Goal: Task Accomplishment & Management: Use online tool/utility

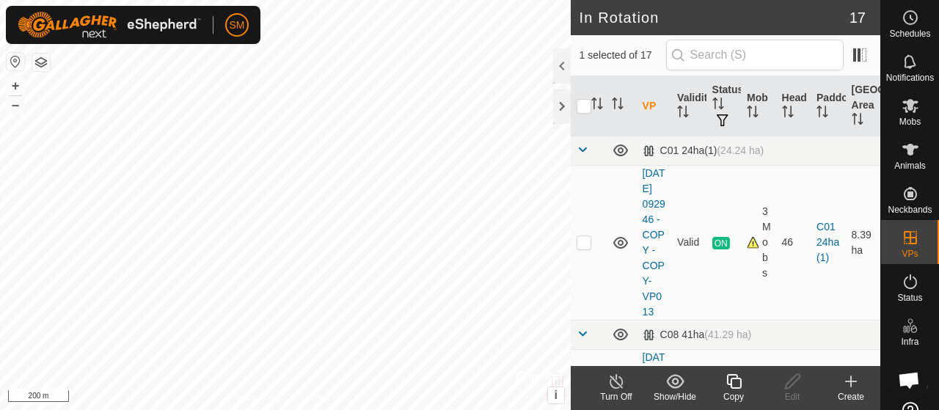
click at [737, 386] on icon at bounding box center [734, 382] width 18 height 18
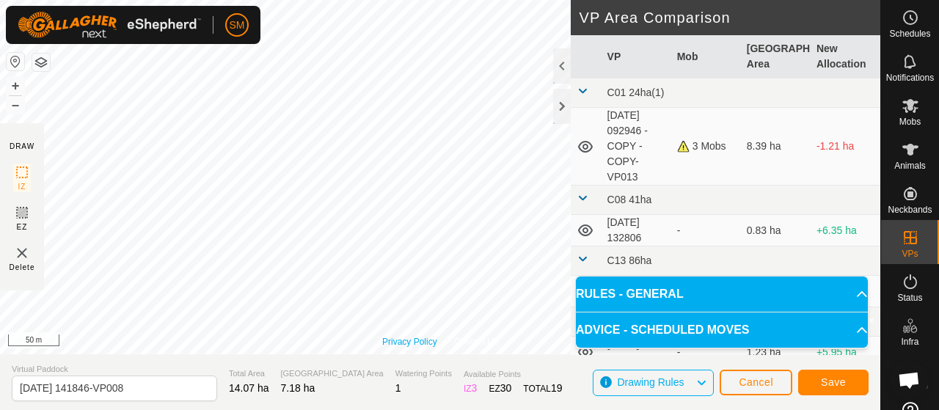
click at [418, 347] on div "Privacy Policy Contact Us Type: Inclusion Zone undefined Animal + – ⇧ i © Mapbo…" at bounding box center [440, 177] width 881 height 354
click at [864, 381] on button "Save" at bounding box center [833, 383] width 70 height 26
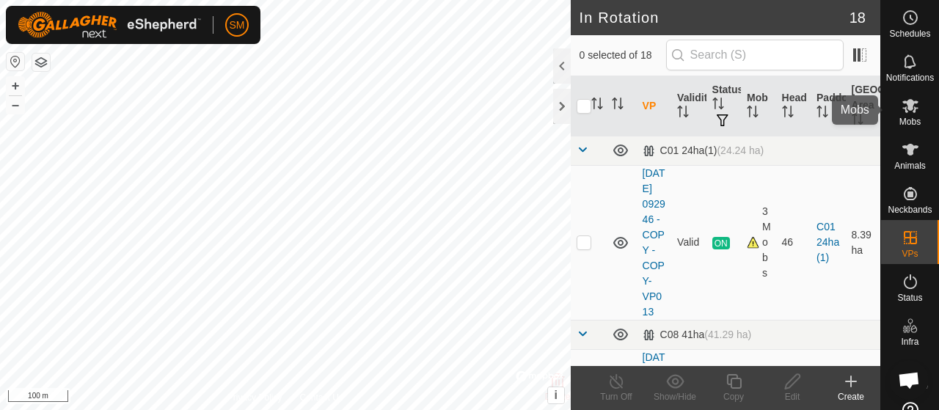
click at [910, 103] on icon at bounding box center [911, 106] width 18 height 18
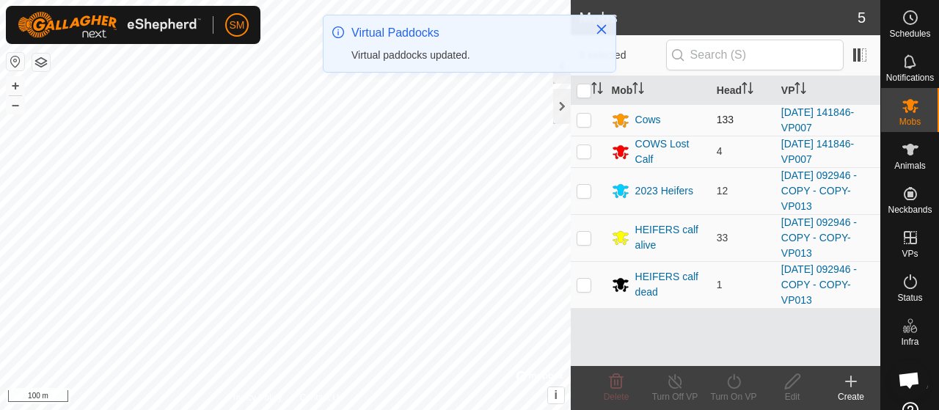
click at [582, 114] on p-checkbox at bounding box center [584, 120] width 15 height 12
checkbox input "true"
click at [584, 141] on td at bounding box center [588, 152] width 35 height 32
checkbox input "true"
click at [727, 376] on icon at bounding box center [734, 382] width 18 height 18
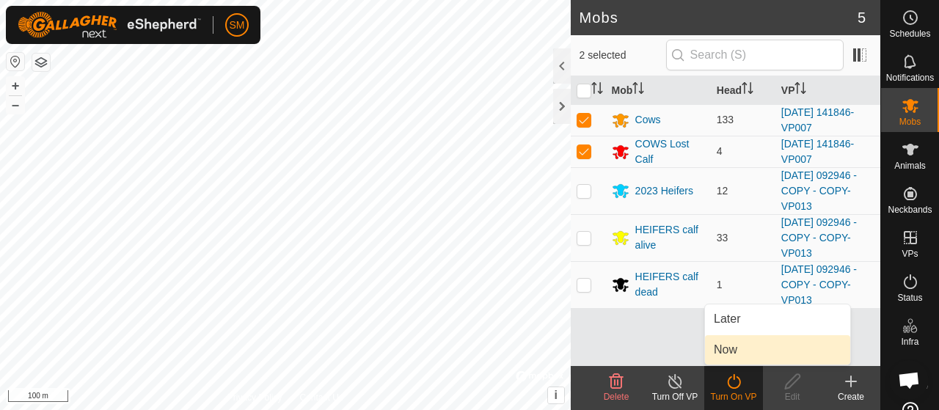
click at [740, 352] on link "Now" at bounding box center [777, 349] width 145 height 29
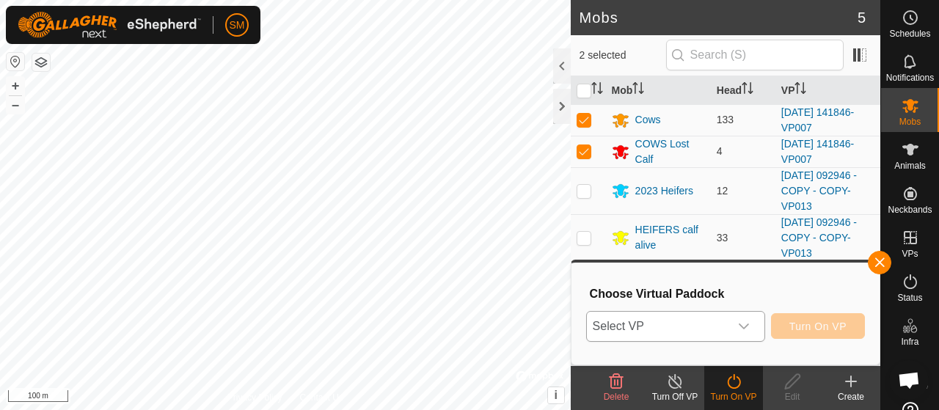
click at [729, 326] on div "dropdown trigger" at bounding box center [743, 326] width 29 height 29
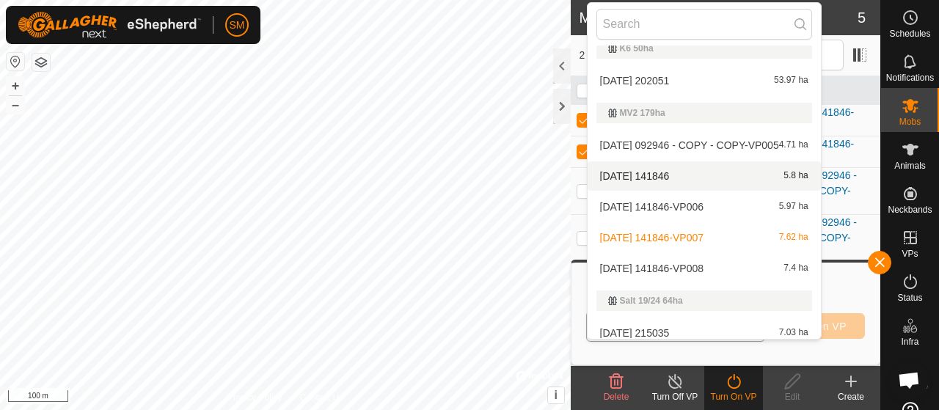
scroll to position [631, 0]
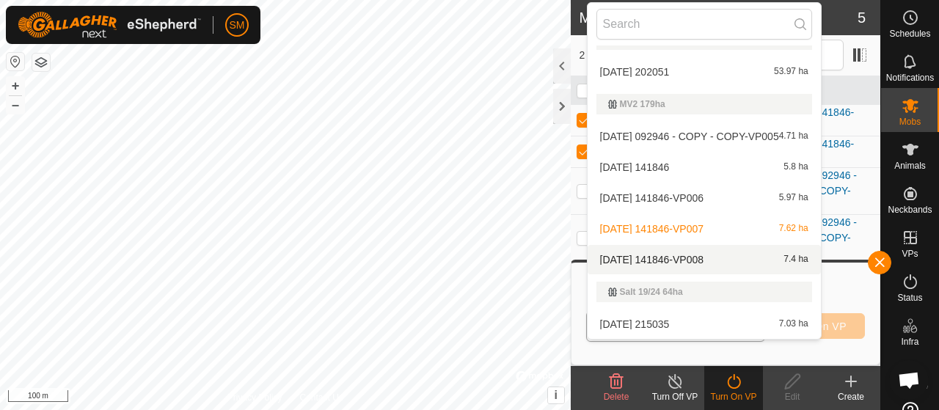
click at [702, 261] on span "[DATE] 141846-VP008" at bounding box center [651, 260] width 103 height 10
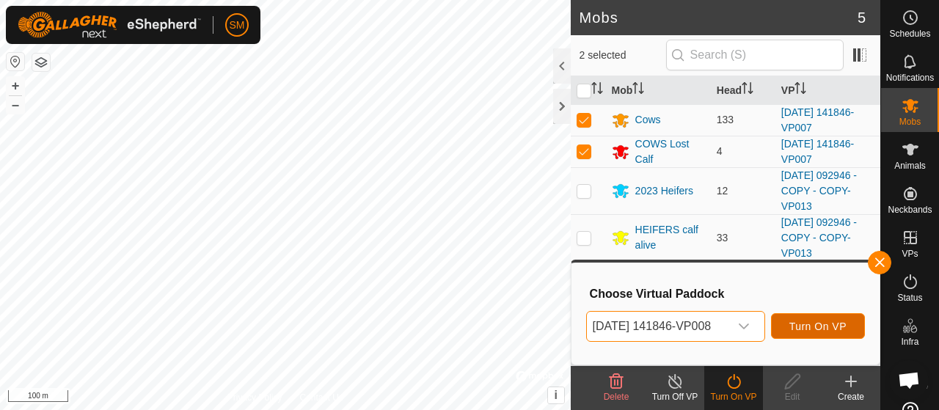
click at [815, 321] on span "Turn On VP" at bounding box center [818, 327] width 57 height 12
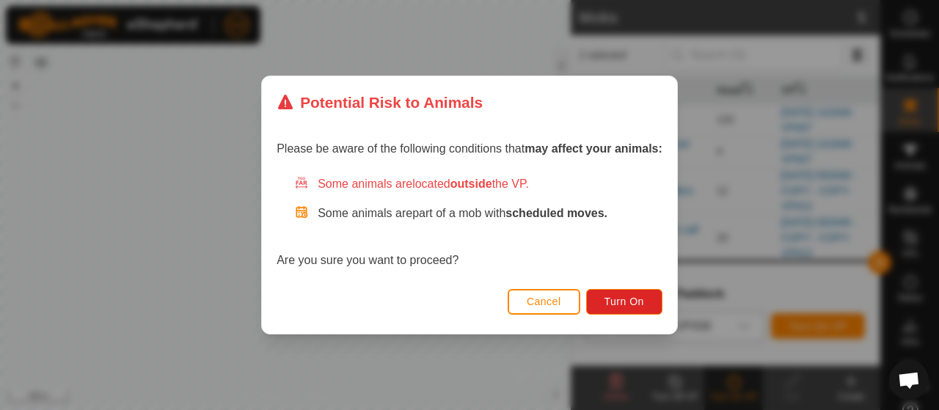
click at [548, 312] on button "Cancel" at bounding box center [544, 302] width 73 height 26
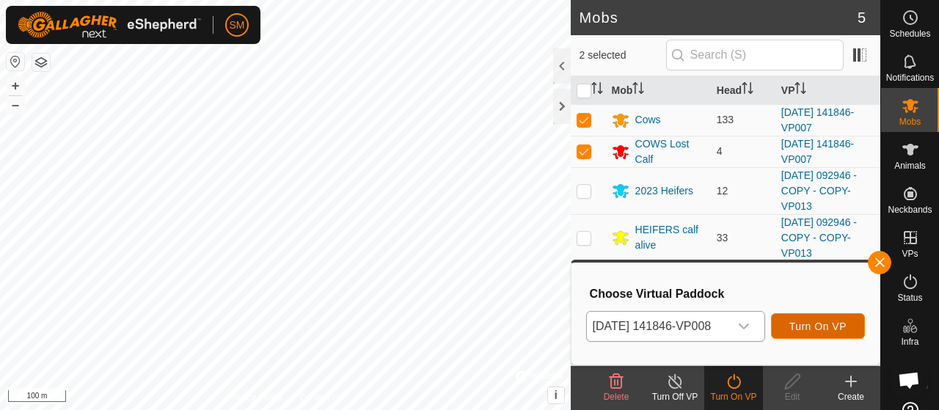
click at [836, 331] on span "Turn On VP" at bounding box center [818, 327] width 57 height 12
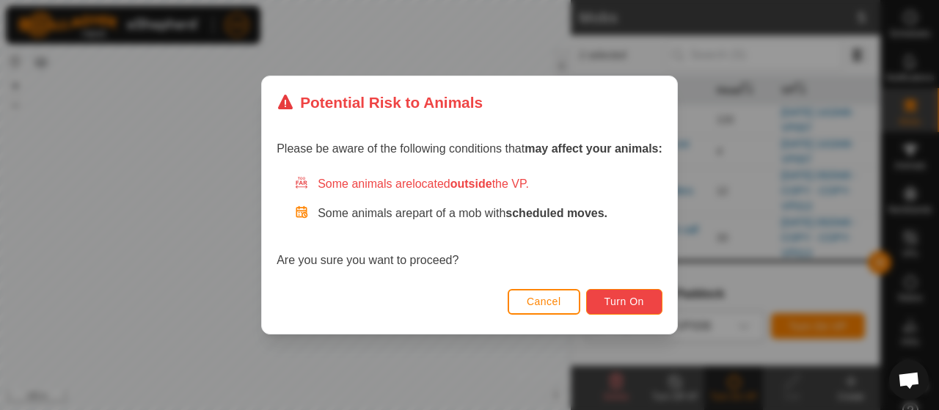
click at [625, 303] on span "Turn On" at bounding box center [625, 302] width 40 height 12
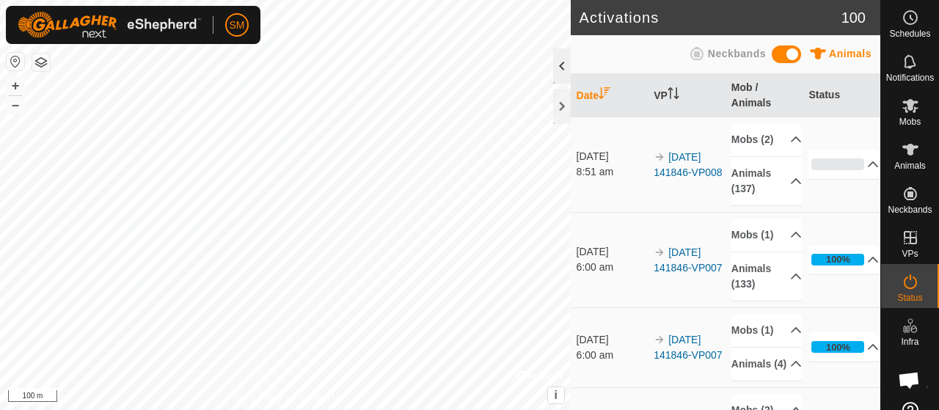
click at [561, 68] on div at bounding box center [562, 65] width 18 height 35
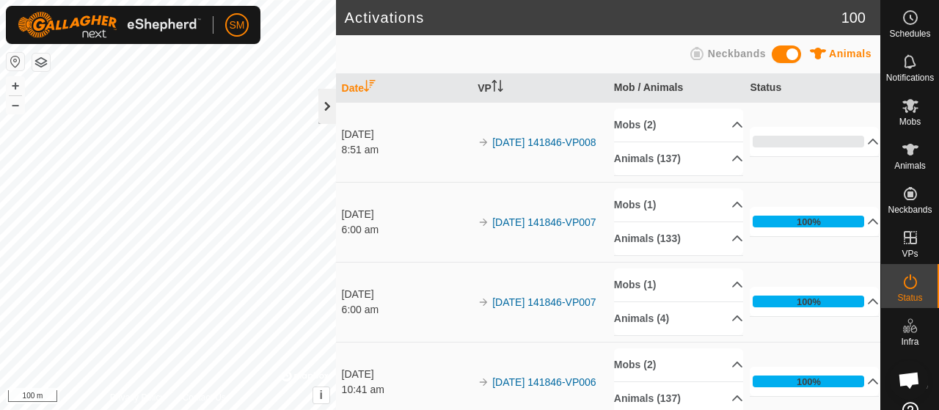
click at [329, 111] on div at bounding box center [328, 106] width 18 height 35
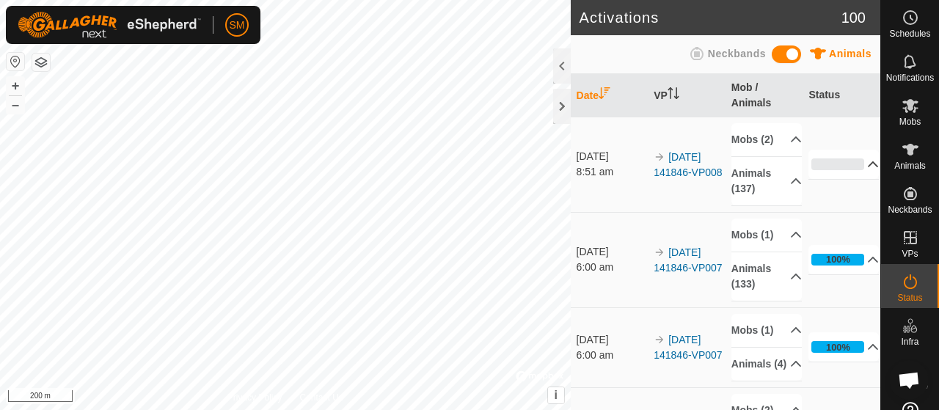
click at [826, 168] on div "0%" at bounding box center [838, 165] width 53 height 12
